Goal: Task Accomplishment & Management: Manage account settings

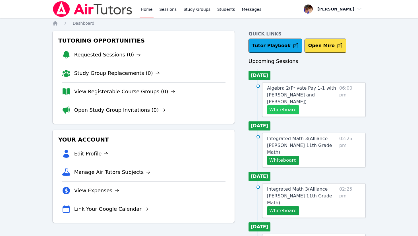
click at [275, 105] on button "Whiteboard" at bounding box center [283, 109] width 32 height 9
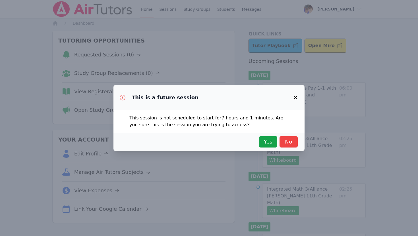
click at [295, 95] on icon "button" at bounding box center [295, 97] width 7 height 7
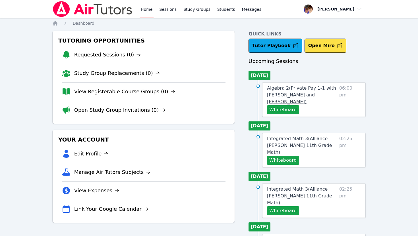
click at [295, 93] on span "Algebra 2 ( Private Pay 1-1 with [PERSON_NAME] and [PERSON_NAME] )" at bounding box center [301, 95] width 69 height 19
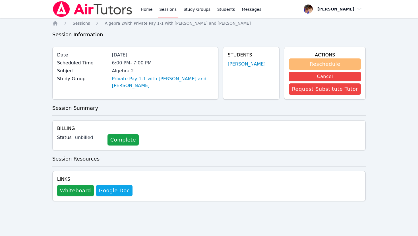
click at [320, 63] on button "Reschedule" at bounding box center [325, 64] width 72 height 11
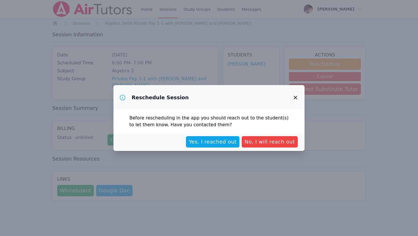
click at [221, 145] on span "Yes, I reached out" at bounding box center [213, 142] width 48 height 8
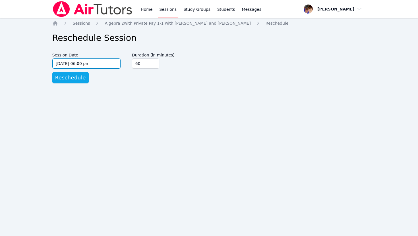
click at [97, 63] on input "[DATE] 06:00 pm" at bounding box center [86, 64] width 68 height 10
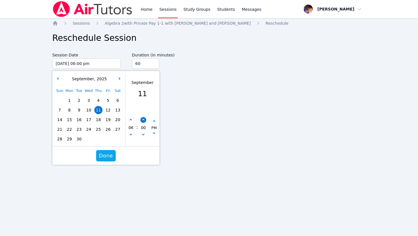
click at [142, 122] on button "button" at bounding box center [143, 120] width 6 height 6
type input "[DATE] 06:05 pm"
type input "05"
click at [142, 122] on button "button" at bounding box center [143, 120] width 6 height 6
type input "[DATE] 06:10 pm"
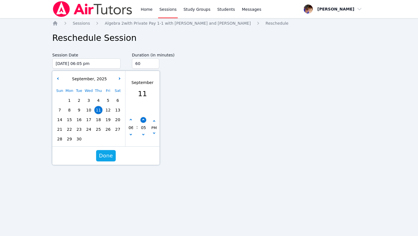
type input "10"
click at [142, 122] on button "button" at bounding box center [143, 120] width 6 height 6
type input "[DATE] 06:15 pm"
type input "15"
click at [142, 122] on button "button" at bounding box center [143, 120] width 6 height 6
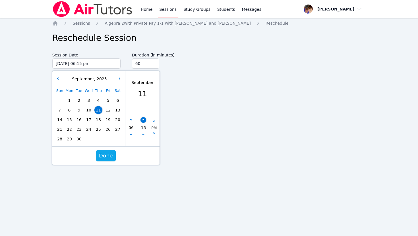
type input "[DATE] 06:20 pm"
type input "20"
click at [142, 122] on button "button" at bounding box center [143, 120] width 6 height 6
type input "[DATE] 06:25 pm"
type input "25"
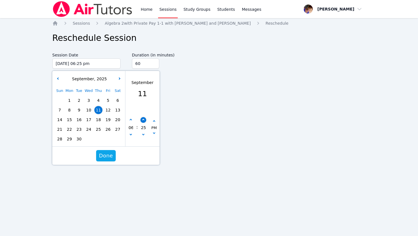
click at [142, 122] on button "button" at bounding box center [143, 120] width 6 height 6
type input "[DATE] 06:30 pm"
type input "30"
click at [103, 158] on span "Done" at bounding box center [106, 156] width 14 height 8
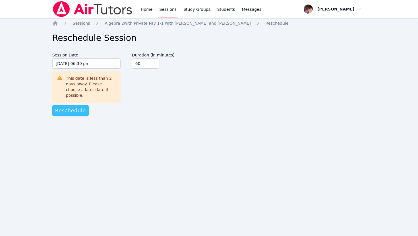
click at [82, 107] on span "Reschedule" at bounding box center [70, 111] width 31 height 8
